Goal: Transaction & Acquisition: Download file/media

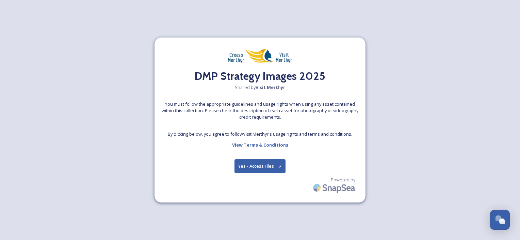
click at [247, 159] on button "Yes - Access Files" at bounding box center [259, 166] width 51 height 14
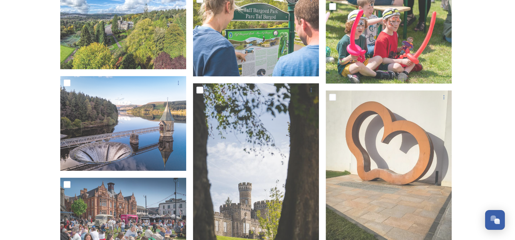
scroll to position [500, 0]
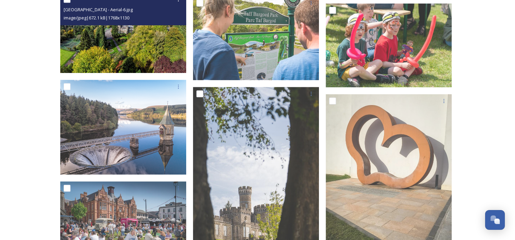
click at [118, 34] on img at bounding box center [123, 33] width 126 height 80
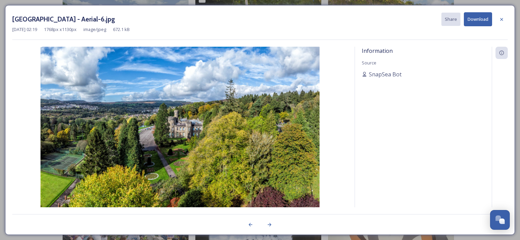
click at [469, 23] on button "Download" at bounding box center [478, 19] width 28 height 14
click at [502, 20] on icon at bounding box center [501, 19] width 5 height 5
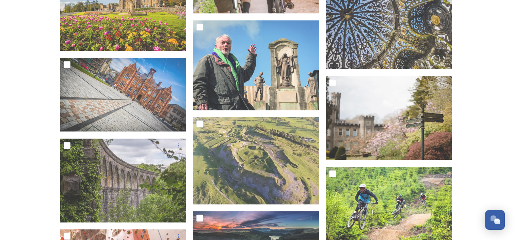
scroll to position [1551, 0]
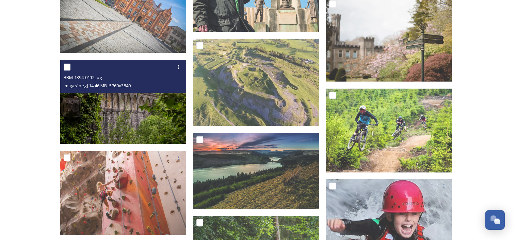
click at [118, 114] on img at bounding box center [123, 102] width 126 height 84
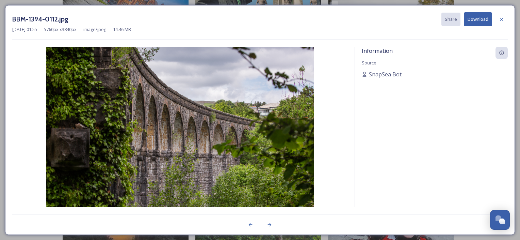
click at [479, 23] on button "Download" at bounding box center [478, 19] width 28 height 14
click at [499, 21] on icon at bounding box center [501, 19] width 5 height 5
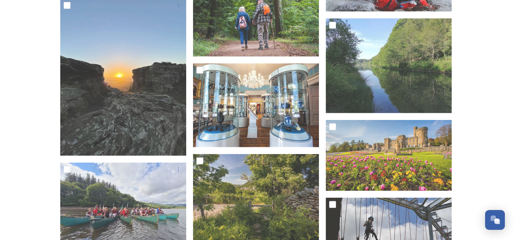
scroll to position [1783, 0]
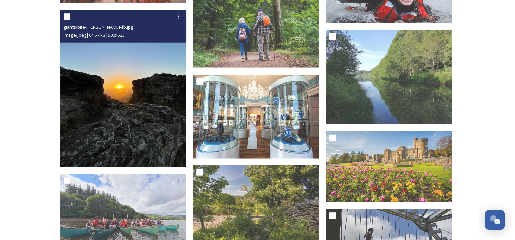
click at [89, 91] on img at bounding box center [123, 88] width 126 height 157
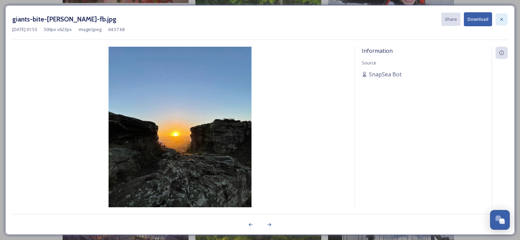
click at [504, 20] on div at bounding box center [501, 19] width 12 height 12
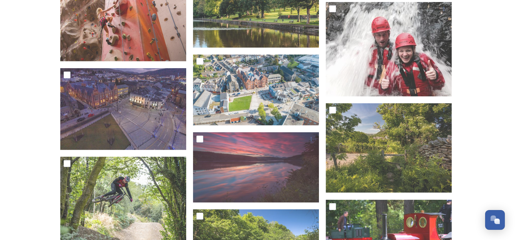
scroll to position [2103, 0]
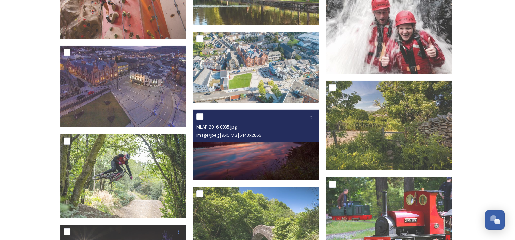
click at [285, 164] on img at bounding box center [256, 145] width 126 height 70
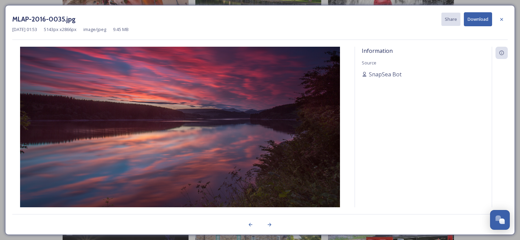
click at [477, 20] on button "Download" at bounding box center [478, 19] width 28 height 14
click at [517, 32] on div "MLAP-2016-0035.jpg Share Download [DATE] 01:53 5143 px x 2866 px image/jpeg 9.4…" at bounding box center [260, 120] width 520 height 240
click at [501, 21] on icon at bounding box center [501, 19] width 5 height 5
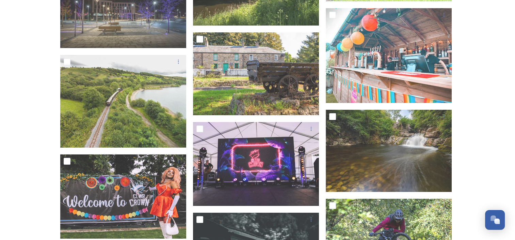
scroll to position [2375, 0]
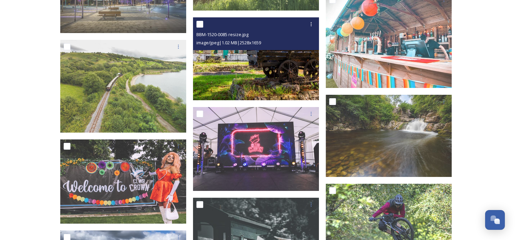
click at [263, 74] on img at bounding box center [256, 58] width 126 height 83
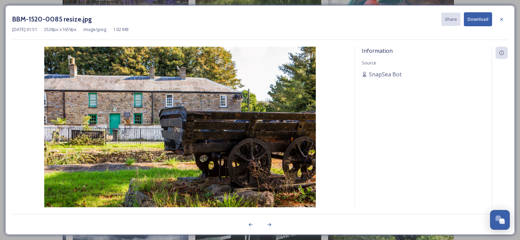
click at [475, 19] on button "Download" at bounding box center [478, 19] width 28 height 14
click at [518, 76] on div "BBM-1520-0085 resize.jpg Share Download [DATE] 01:51 2528 px x 1659 px image/jp…" at bounding box center [260, 120] width 520 height 240
click at [502, 26] on div "[DATE] 01:51 2528 px x 1659 px image/jpeg 1.02 MB" at bounding box center [259, 29] width 495 height 6
click at [499, 17] on icon at bounding box center [501, 19] width 5 height 5
